Goal: Task Accomplishment & Management: Manage account settings

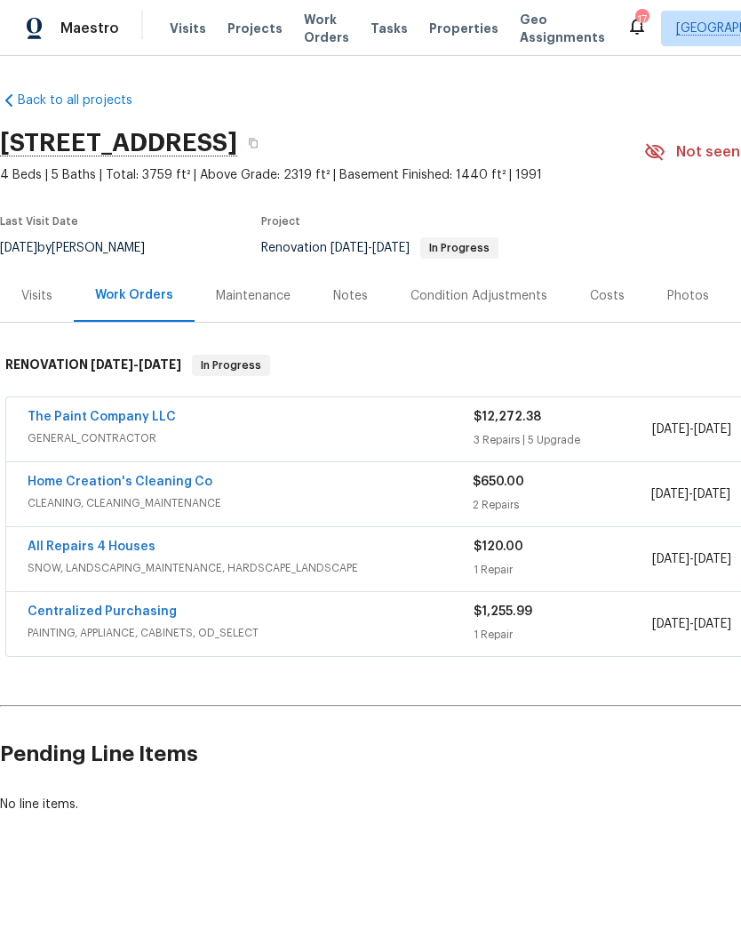
click at [187, 20] on span "Visits" at bounding box center [188, 29] width 36 height 18
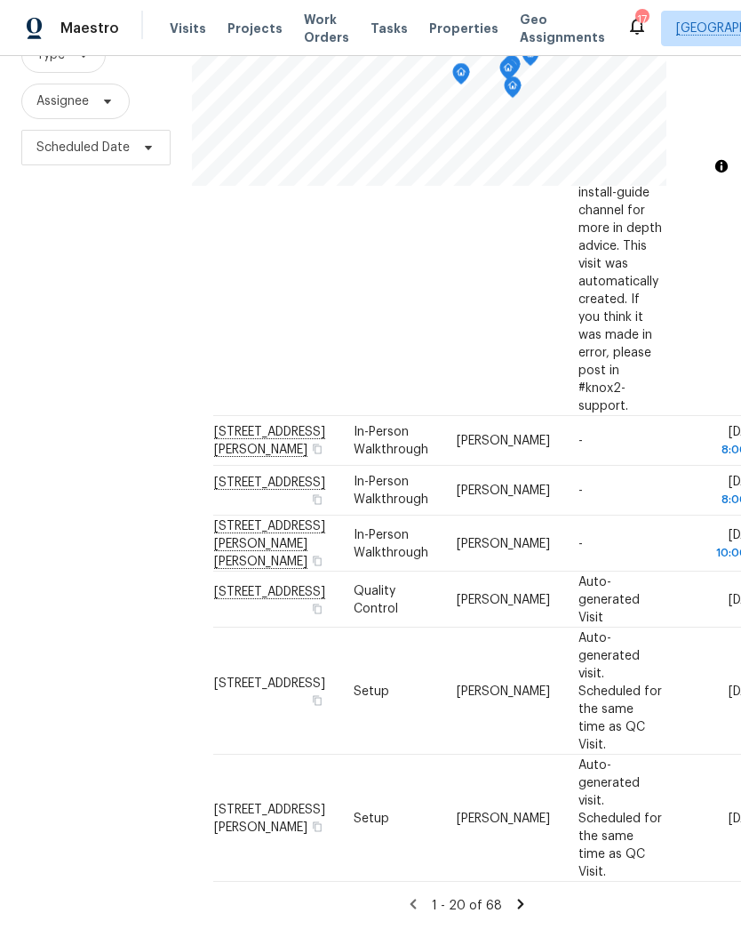
scroll to position [190, 0]
click at [515, 909] on icon at bounding box center [521, 904] width 16 height 16
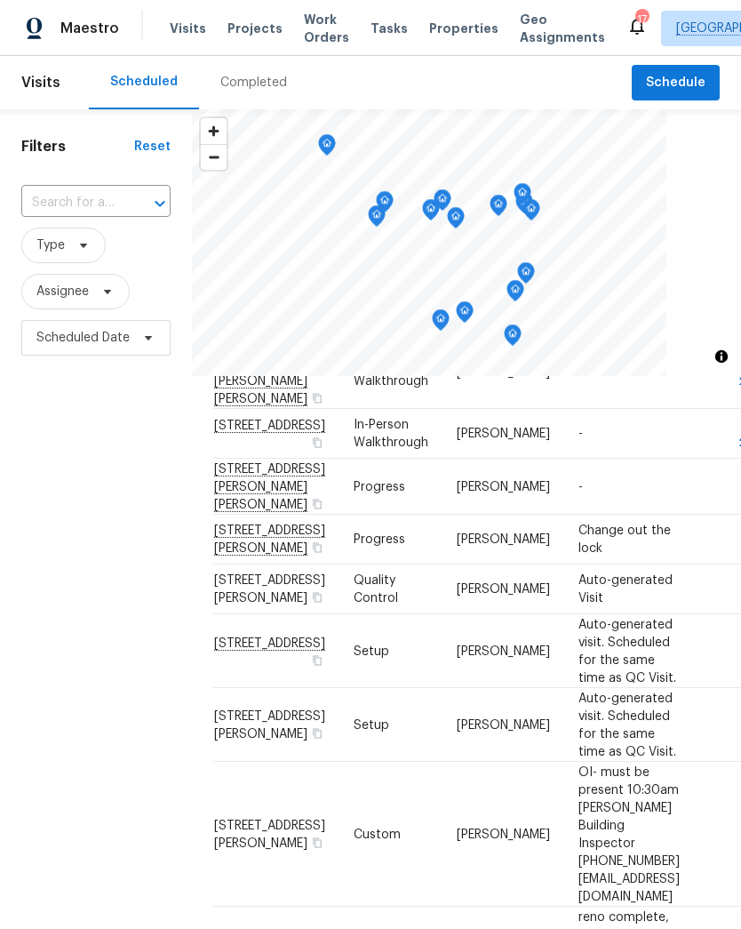
scroll to position [282, 0]
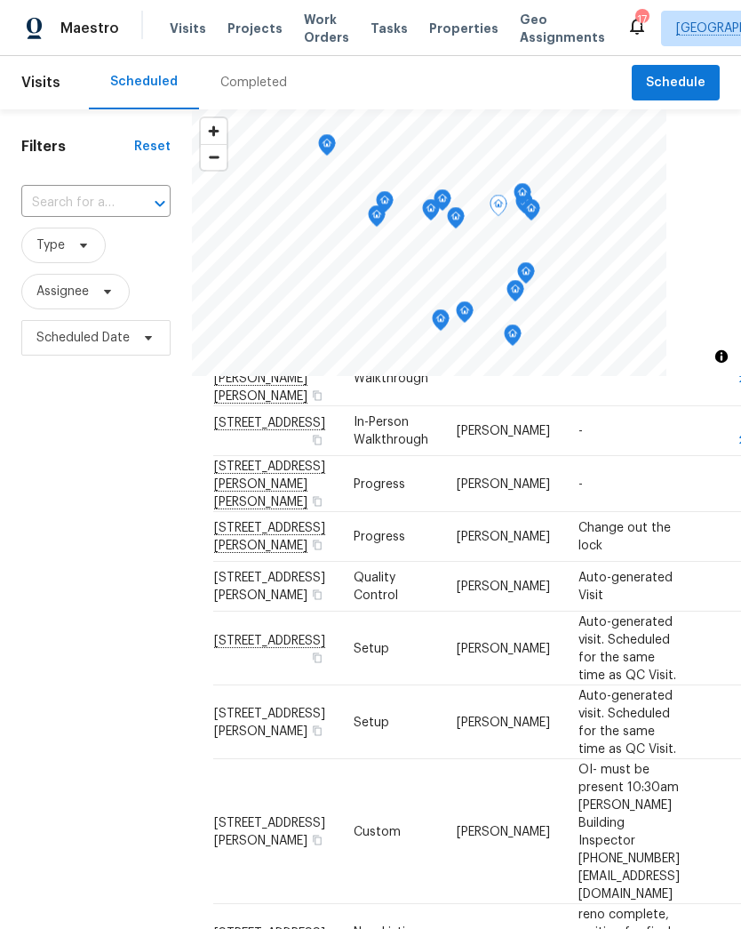
click at [0, 0] on icon at bounding box center [0, 0] width 0 height 0
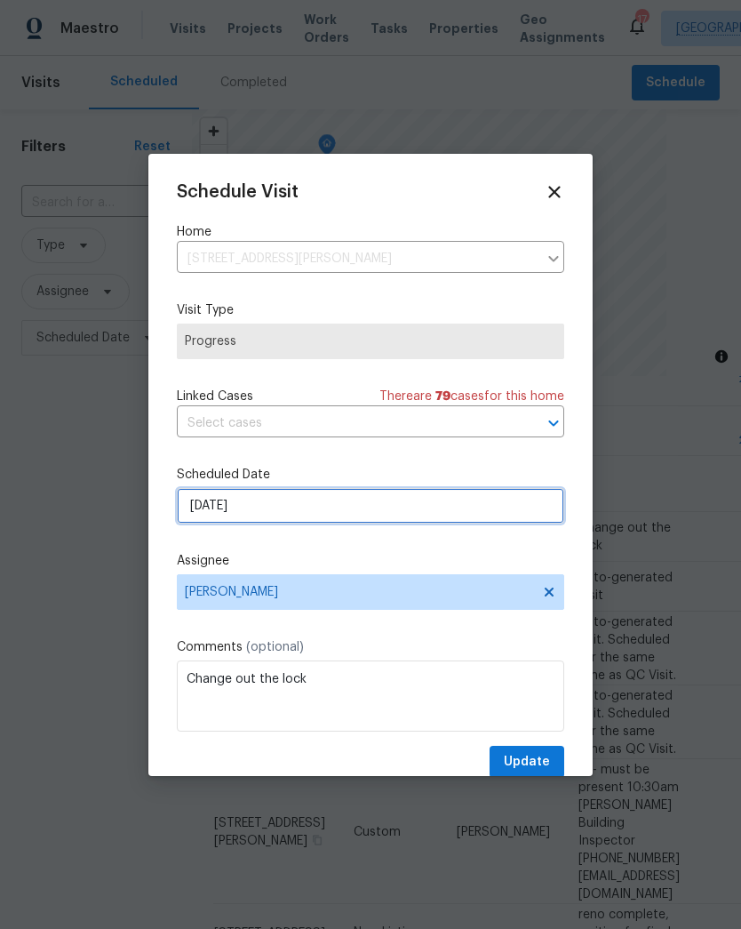
click at [273, 522] on input "8/25/2025" at bounding box center [371, 506] width 388 height 36
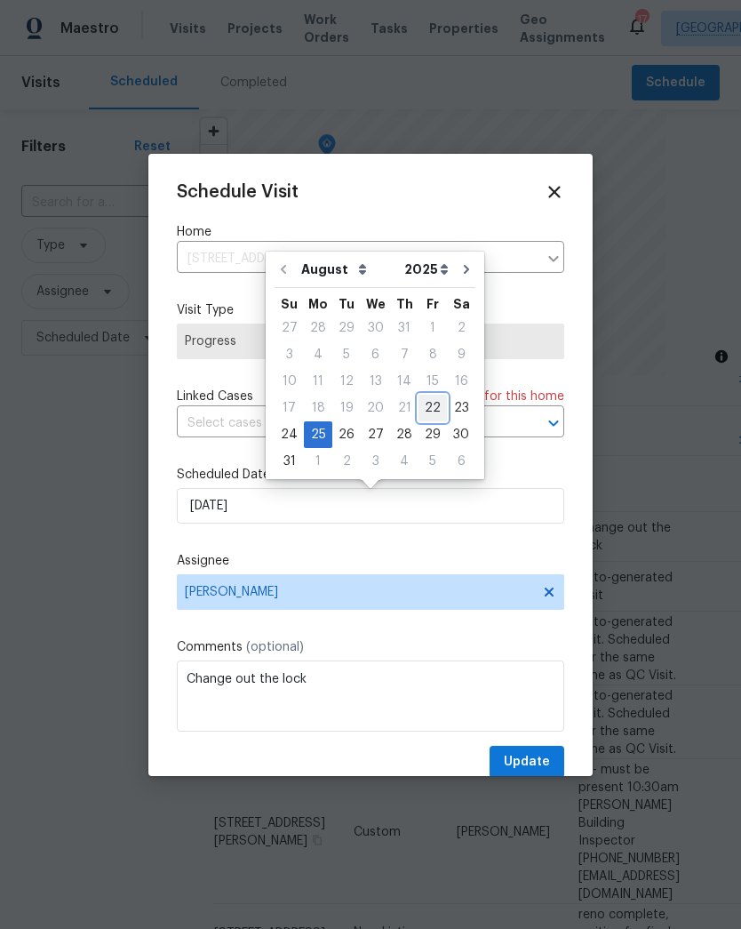
click at [423, 414] on div "22" at bounding box center [433, 408] width 28 height 25
type input "[DATE]"
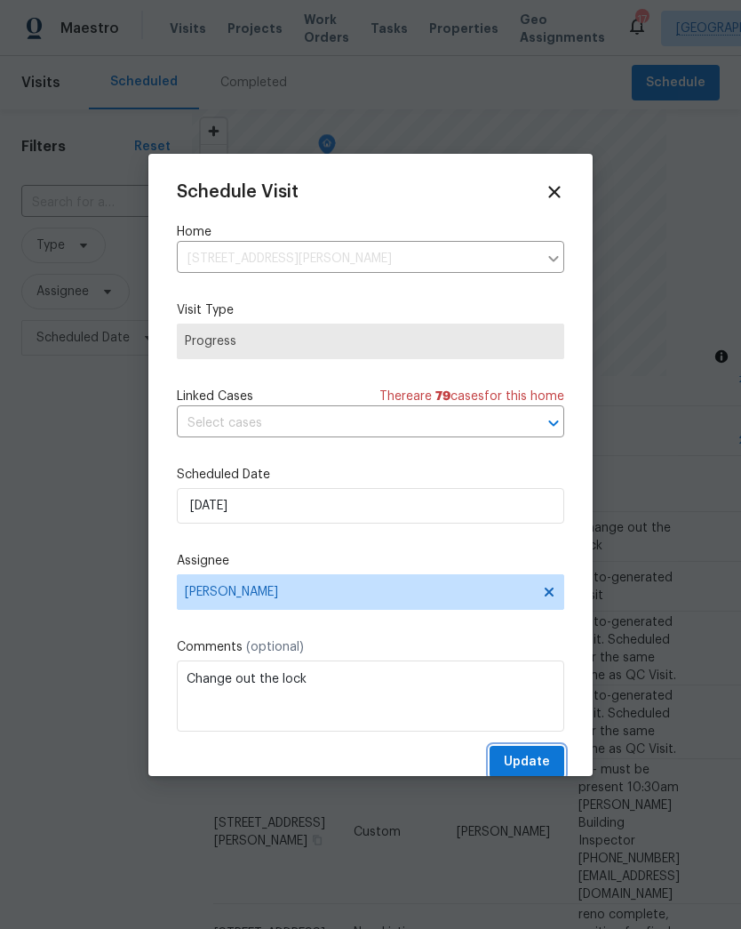
click at [542, 762] on span "Update" at bounding box center [527, 762] width 46 height 22
